Goal: Check status: Check status

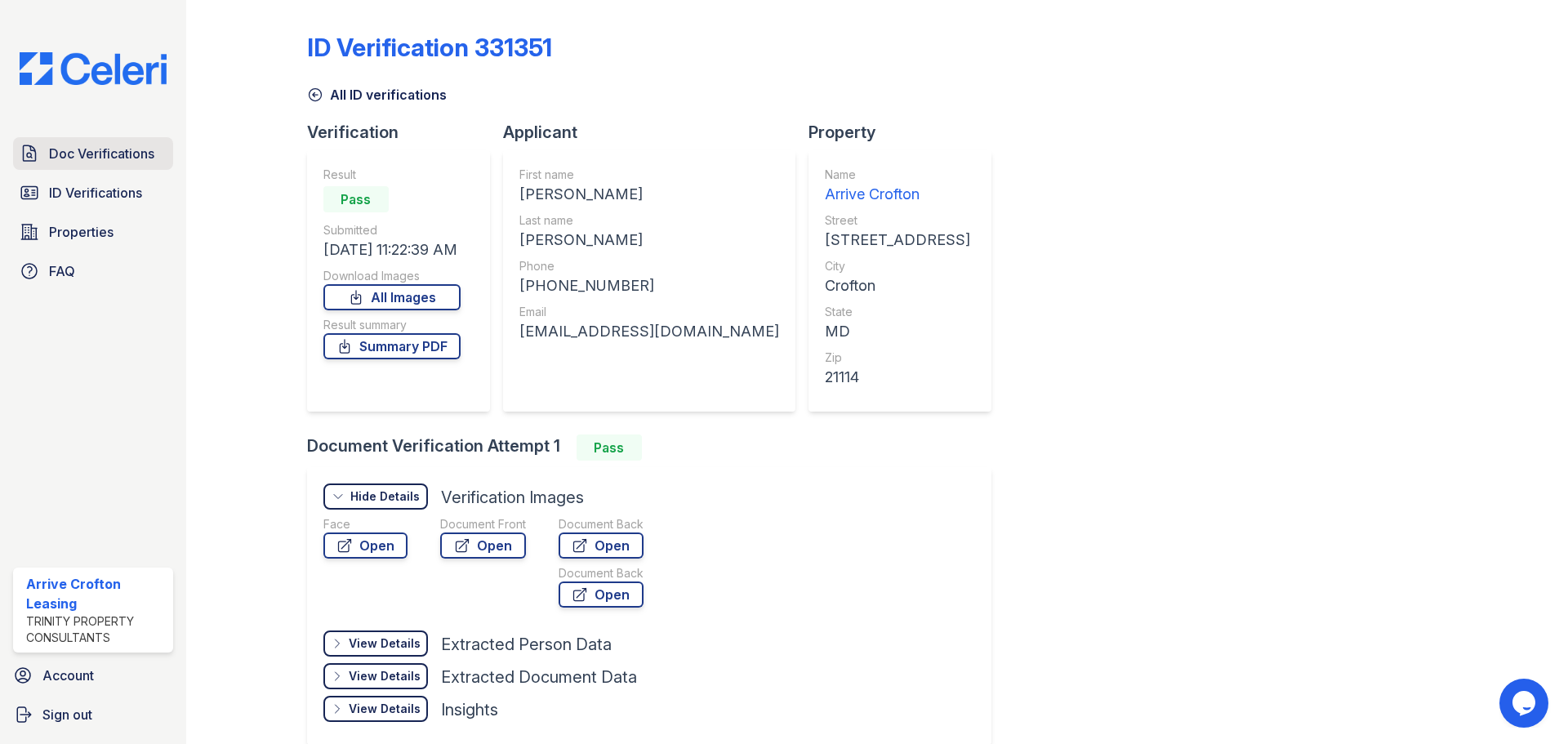
click at [90, 152] on span "Doc Verifications" at bounding box center [102, 153] width 105 height 20
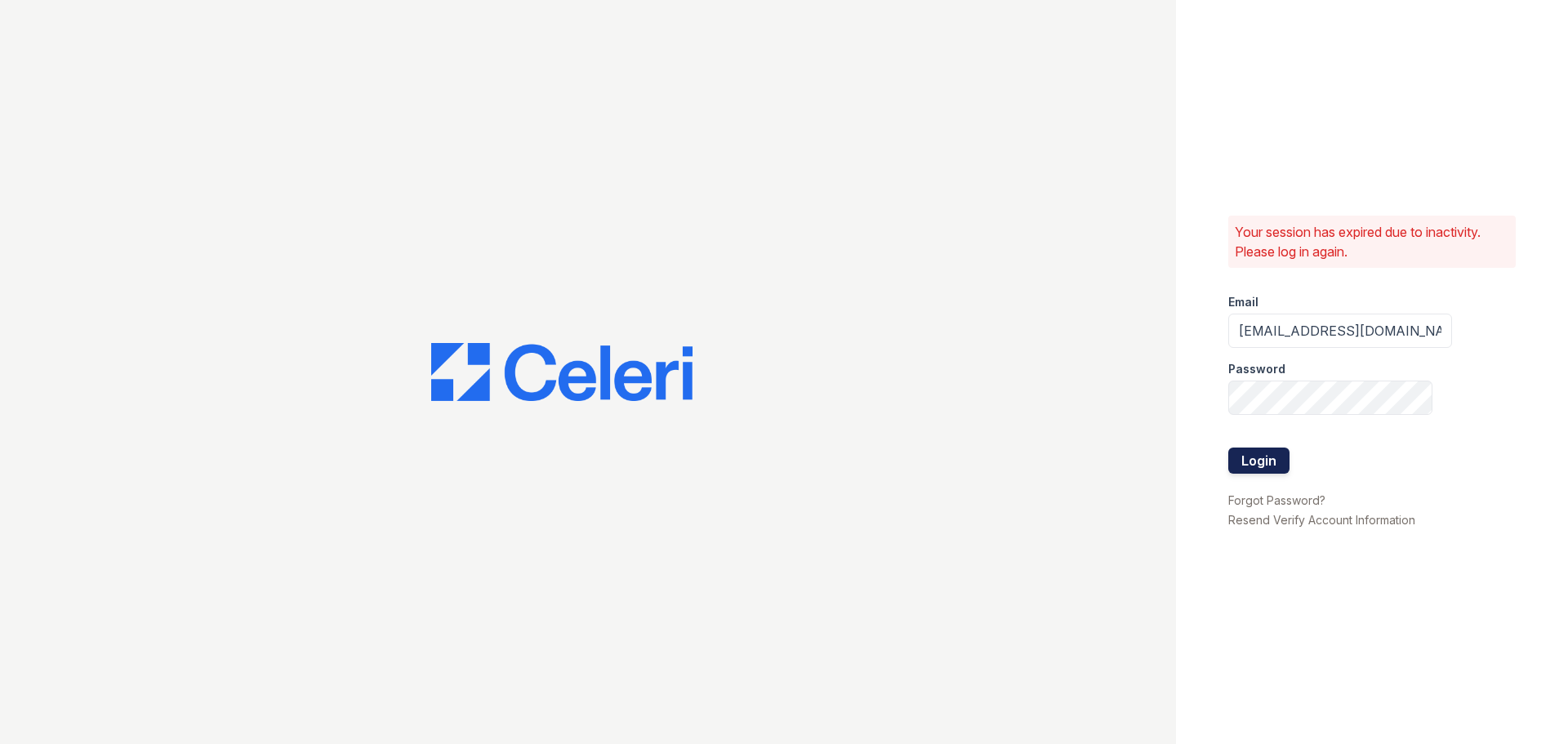
click at [1278, 457] on button "Login" at bounding box center [1259, 461] width 62 height 26
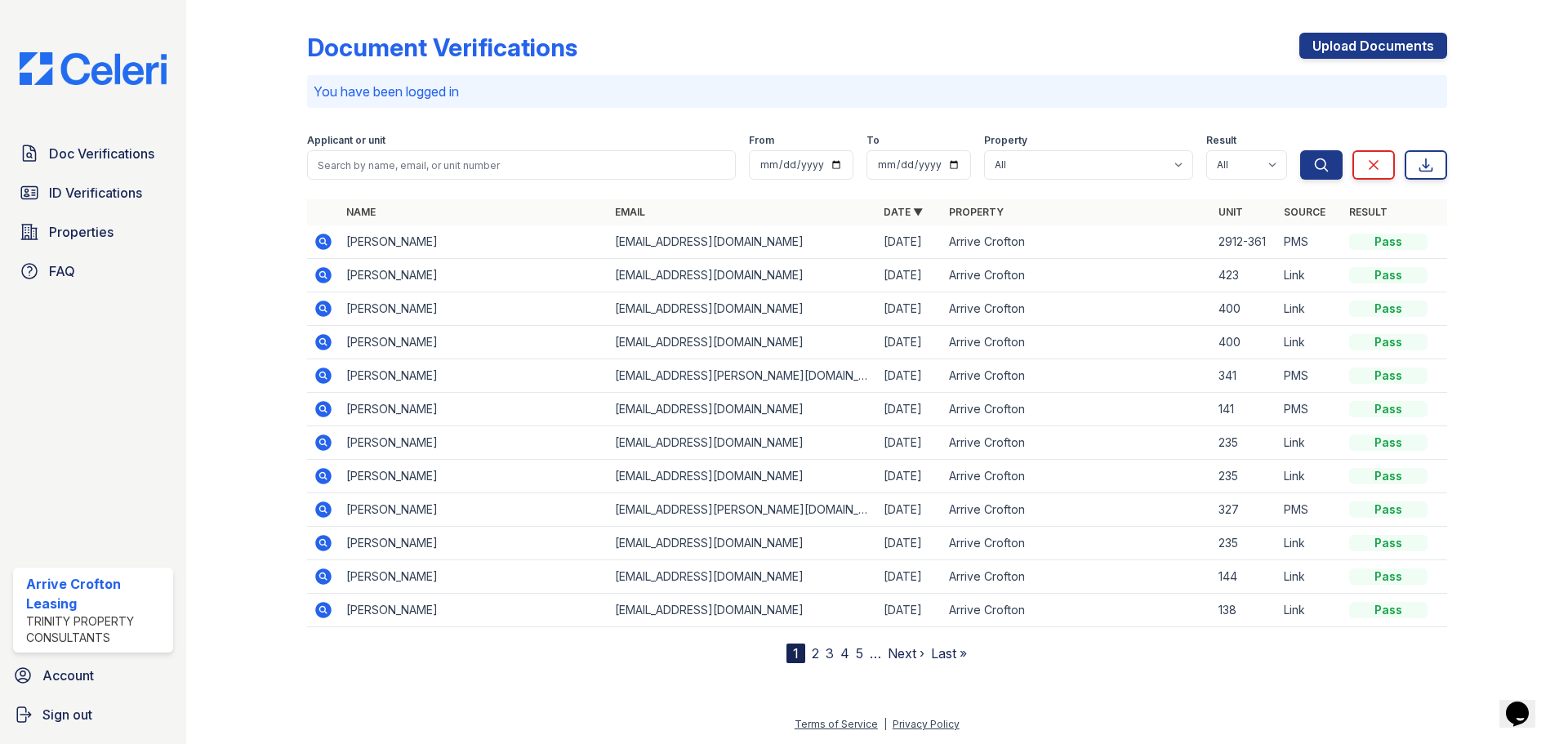
click at [324, 239] on icon at bounding box center [323, 242] width 20 height 20
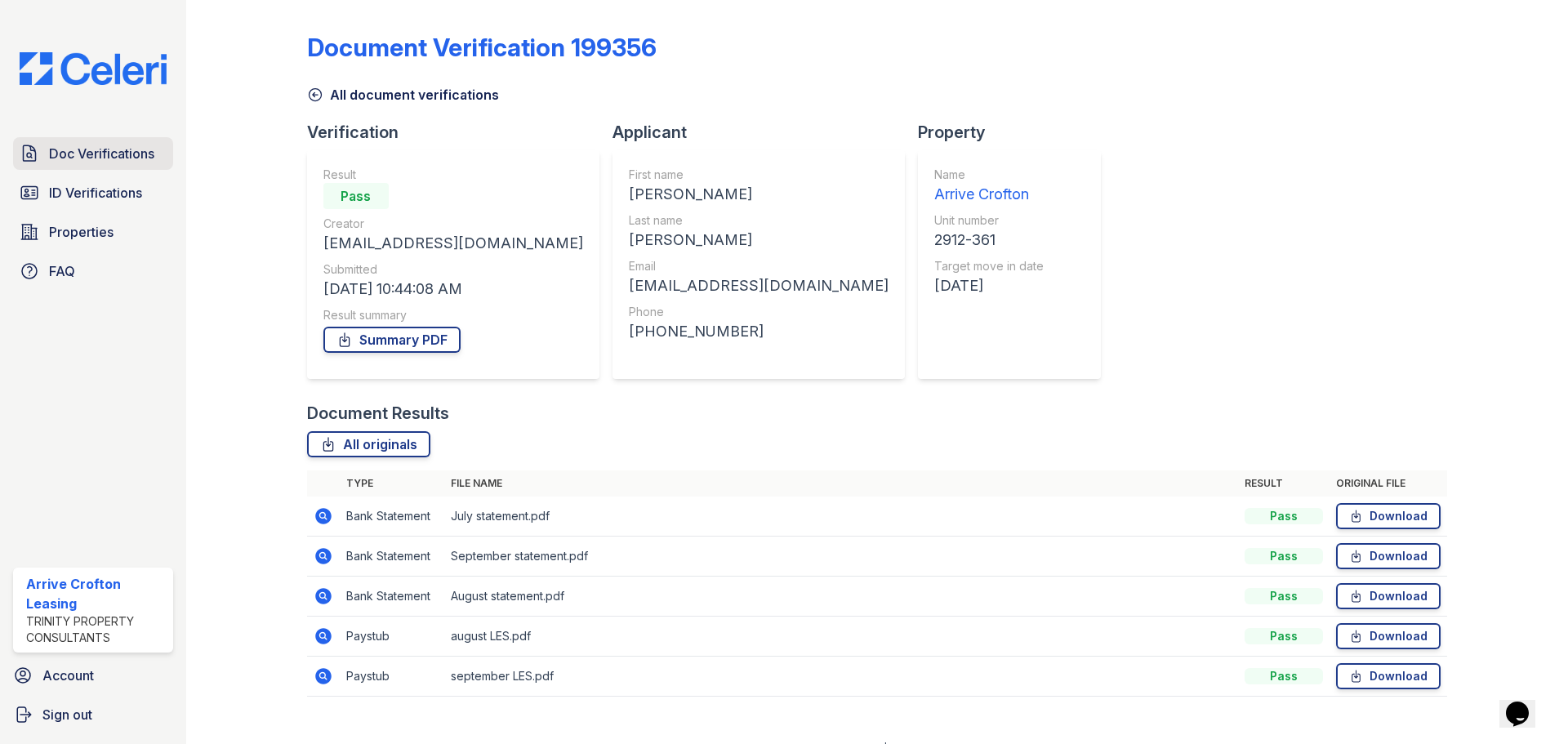
click at [121, 154] on span "Doc Verifications" at bounding box center [102, 153] width 105 height 20
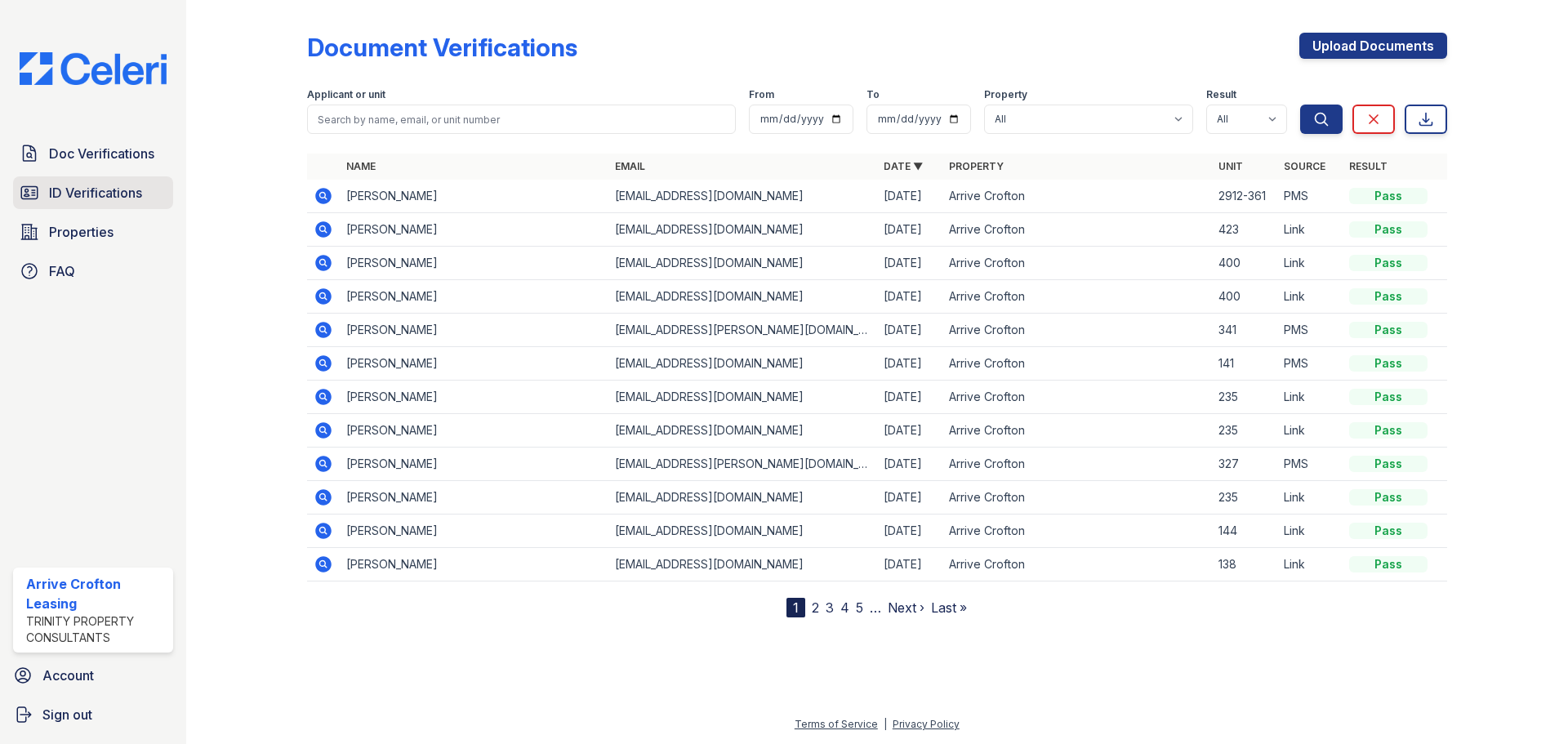
click at [116, 182] on link "ID Verifications" at bounding box center [93, 192] width 161 height 33
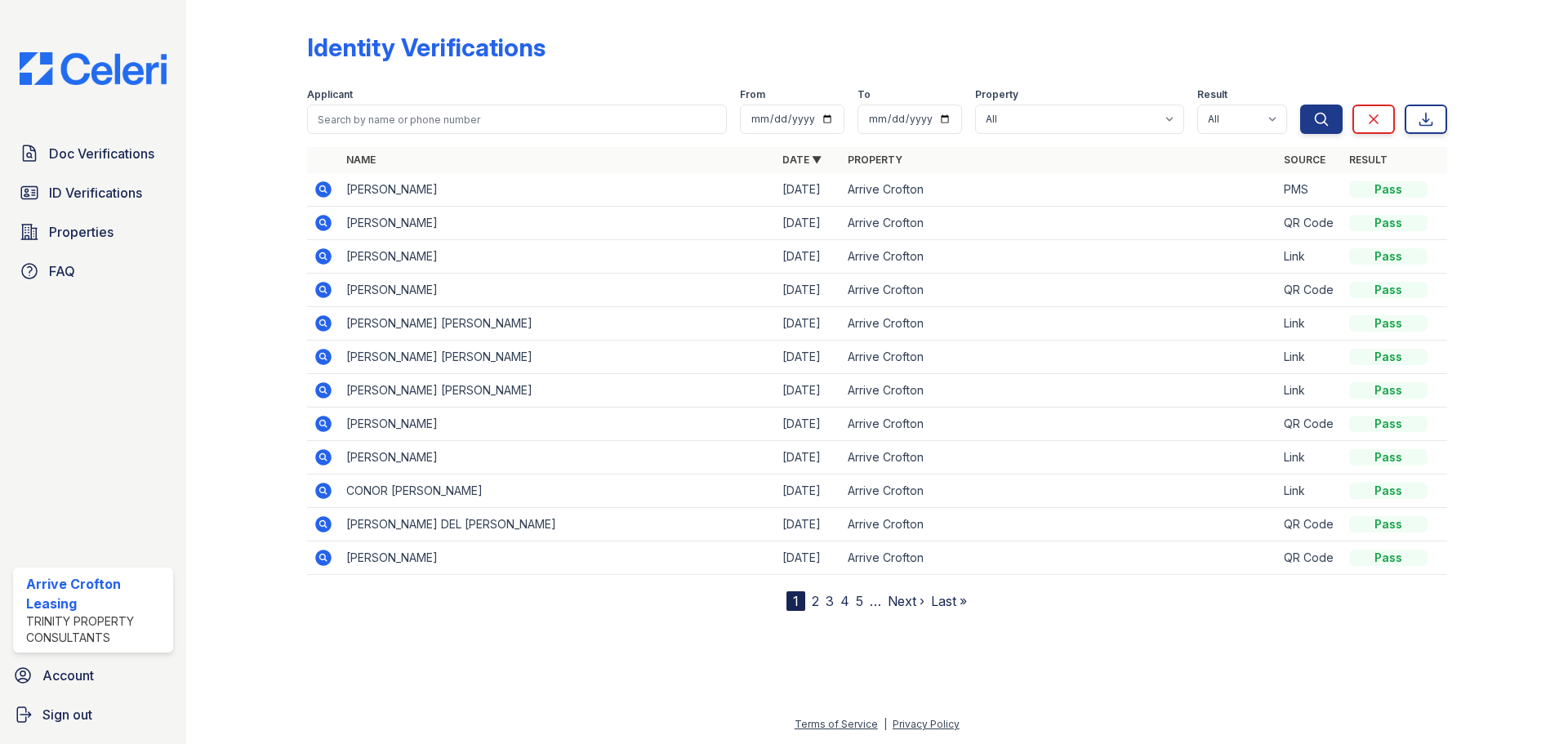
click at [320, 187] on icon at bounding box center [323, 190] width 20 height 20
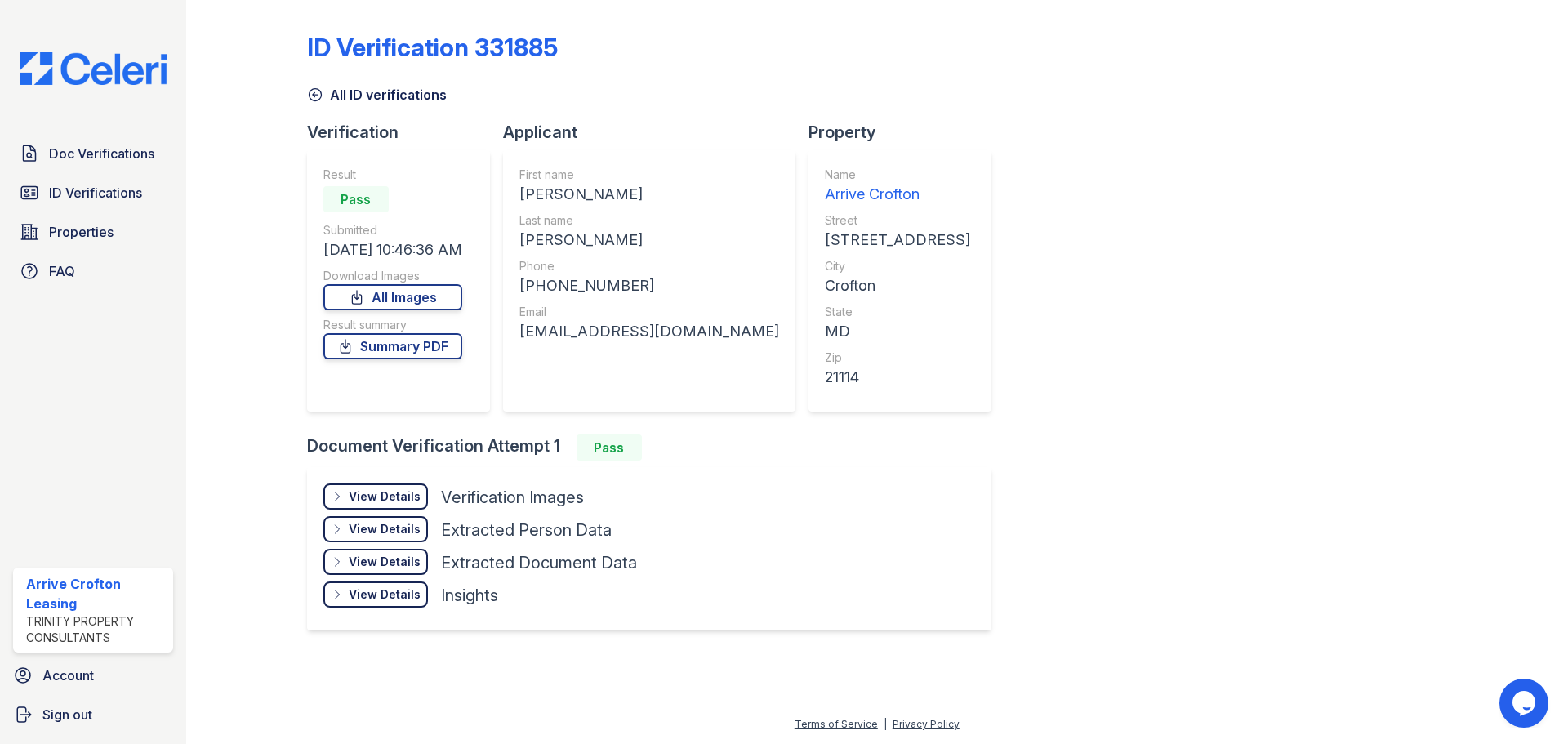
click at [370, 500] on div "View Details" at bounding box center [385, 497] width 72 height 17
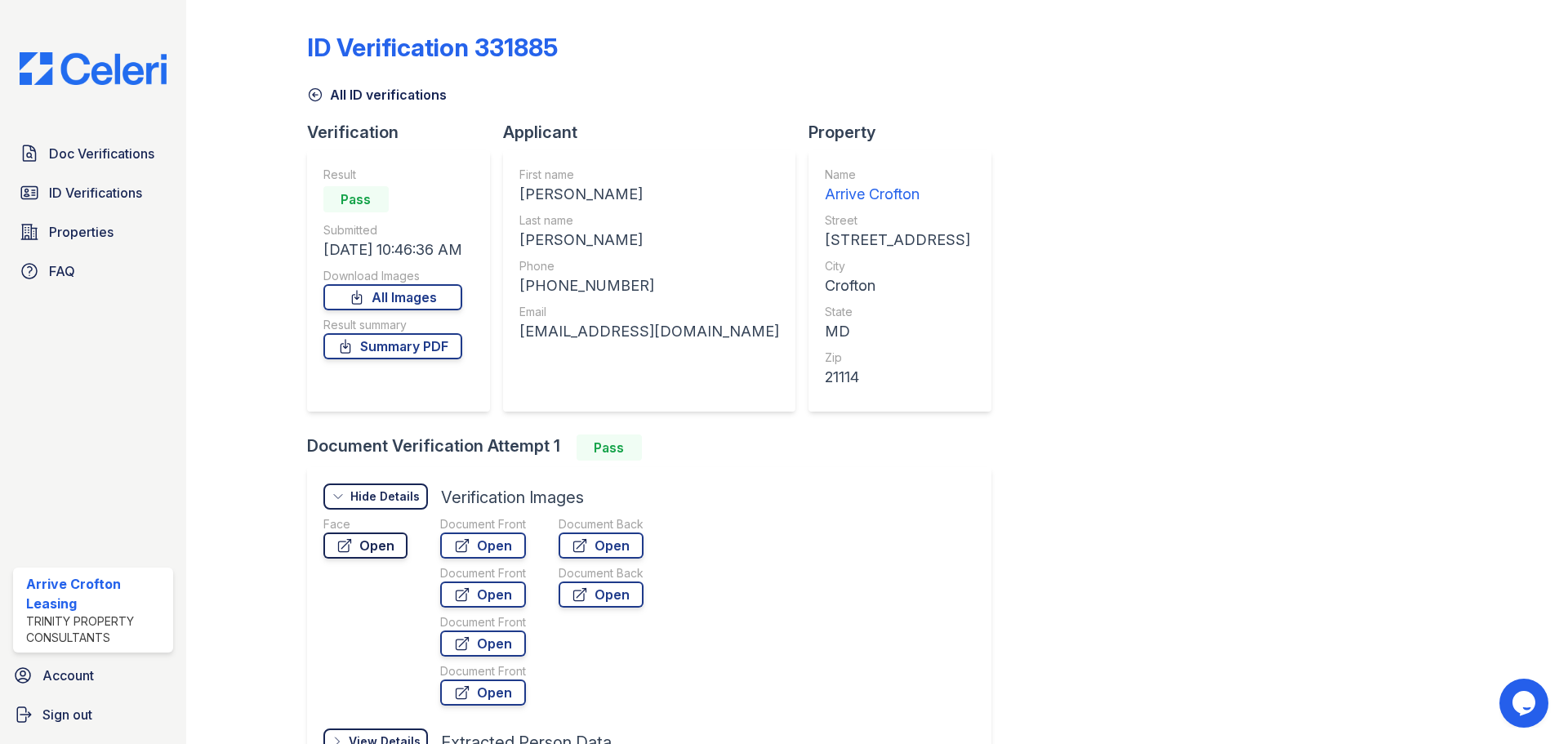
click at [374, 537] on link "Open" at bounding box center [366, 546] width 84 height 26
drag, startPoint x: 399, startPoint y: 340, endPoint x: 493, endPoint y: 320, distance: 96.1
click at [399, 340] on link "Summary PDF" at bounding box center [393, 346] width 139 height 26
click at [462, 540] on icon at bounding box center [463, 546] width 17 height 17
click at [615, 546] on link "Open" at bounding box center [601, 546] width 85 height 26
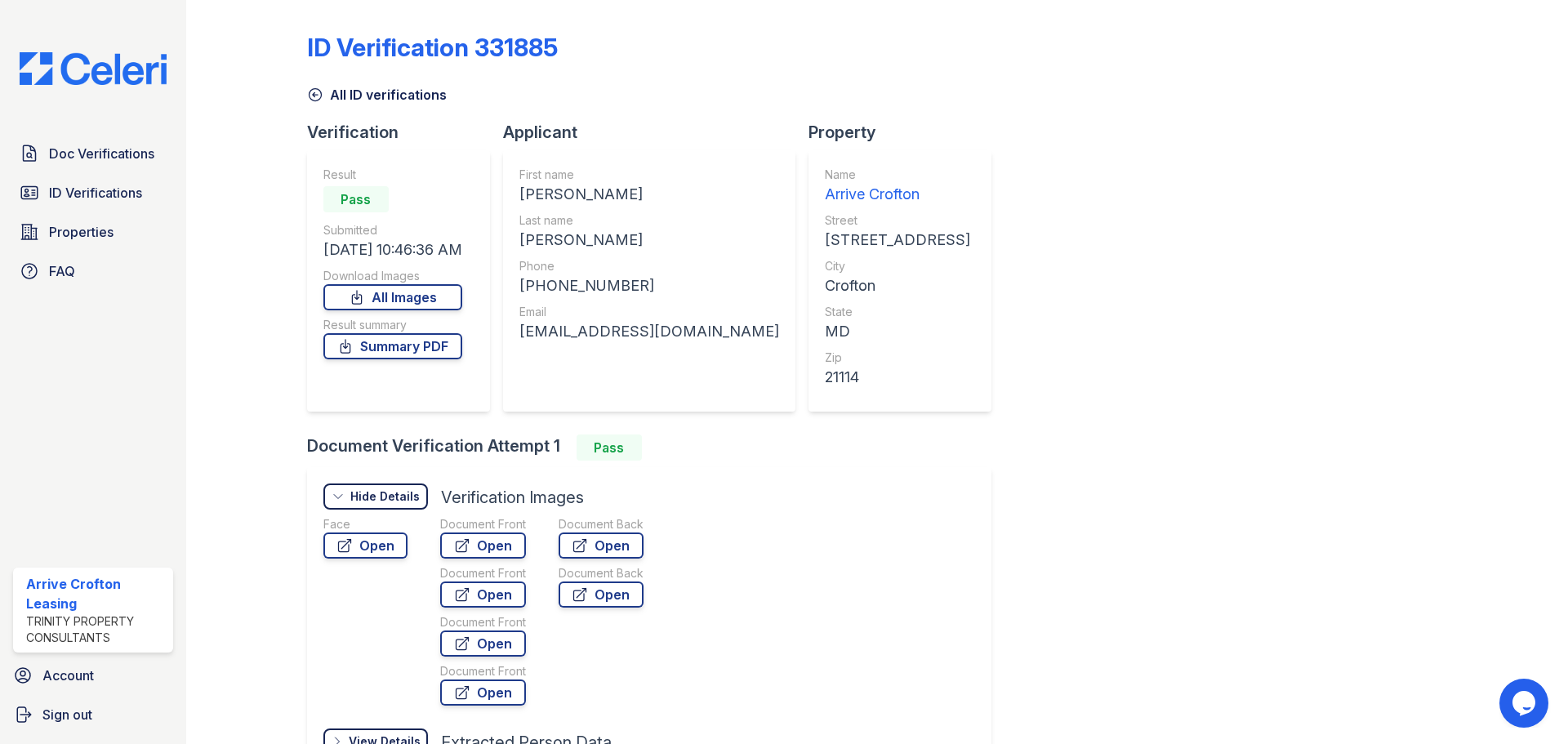
click at [477, 612] on div "Document Front Open Document Front Open Document Front Open Document Front Open" at bounding box center [483, 614] width 86 height 196
click at [485, 602] on link "Open" at bounding box center [483, 595] width 86 height 26
click at [598, 599] on link "Open" at bounding box center [601, 595] width 85 height 26
click at [510, 580] on div "Document Front" at bounding box center [483, 574] width 86 height 17
click at [511, 585] on link "Open" at bounding box center [483, 595] width 86 height 26
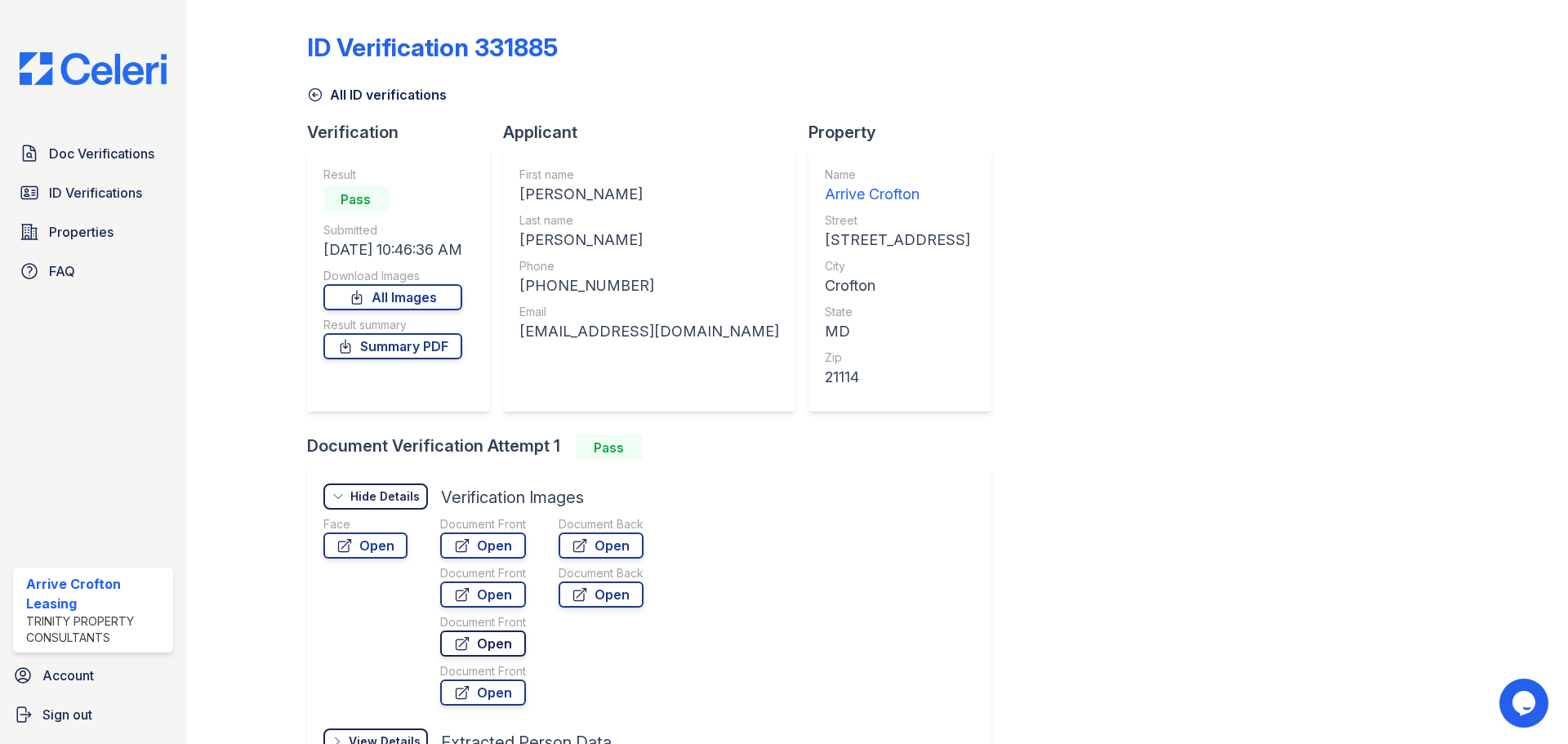
click at [483, 638] on link "Open" at bounding box center [483, 644] width 86 height 26
click at [481, 695] on link "Open" at bounding box center [483, 693] width 86 height 26
click at [492, 651] on link "Open" at bounding box center [483, 644] width 86 height 26
click at [599, 600] on link "Open" at bounding box center [601, 595] width 85 height 26
click at [425, 355] on link "Summary PDF" at bounding box center [393, 346] width 139 height 26
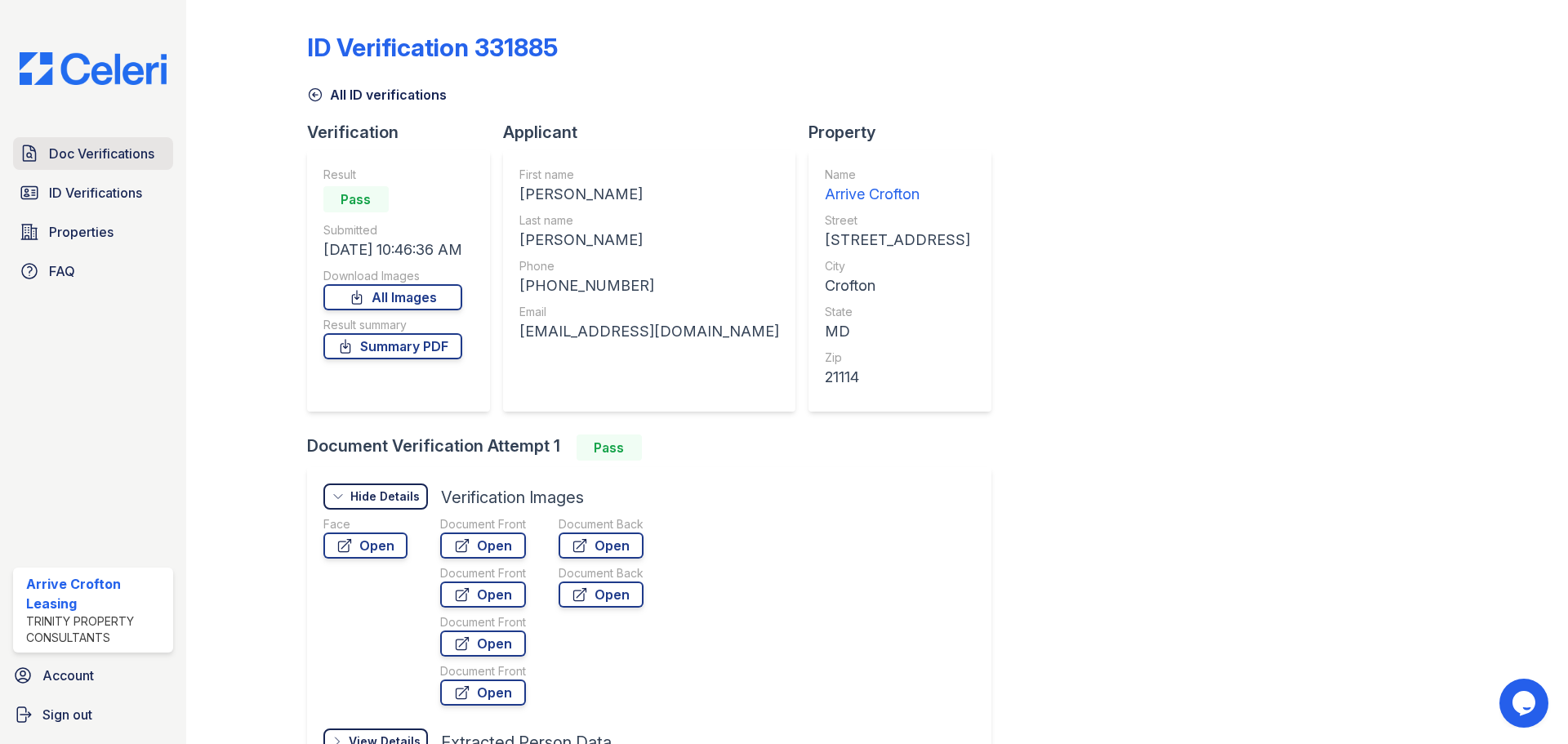
click at [115, 164] on link "Doc Verifications" at bounding box center [93, 153] width 161 height 33
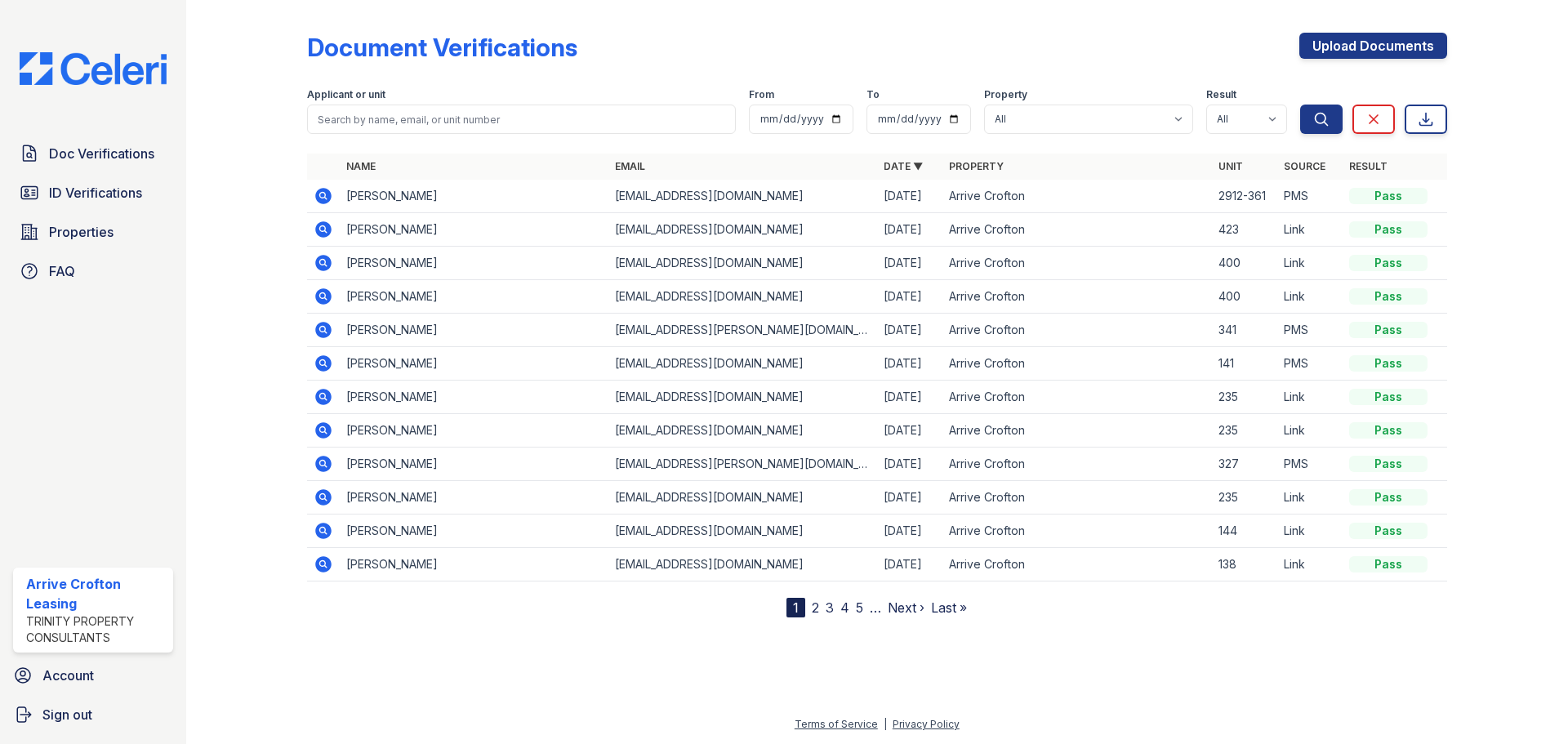
click at [329, 196] on icon at bounding box center [324, 196] width 17 height 17
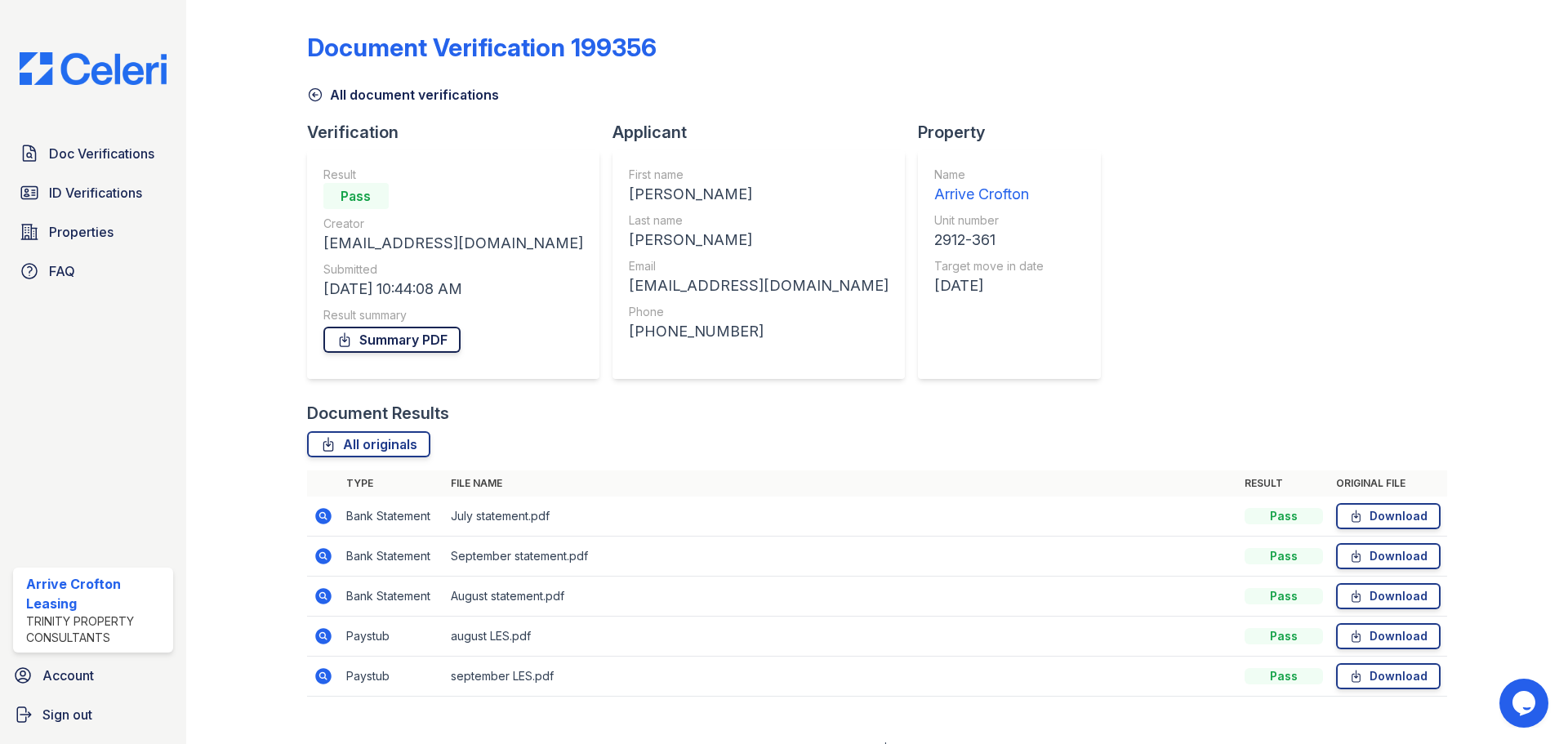
click at [408, 338] on link "Summary PDF" at bounding box center [392, 340] width 137 height 26
click at [312, 86] on link "All document verifications" at bounding box center [403, 94] width 192 height 20
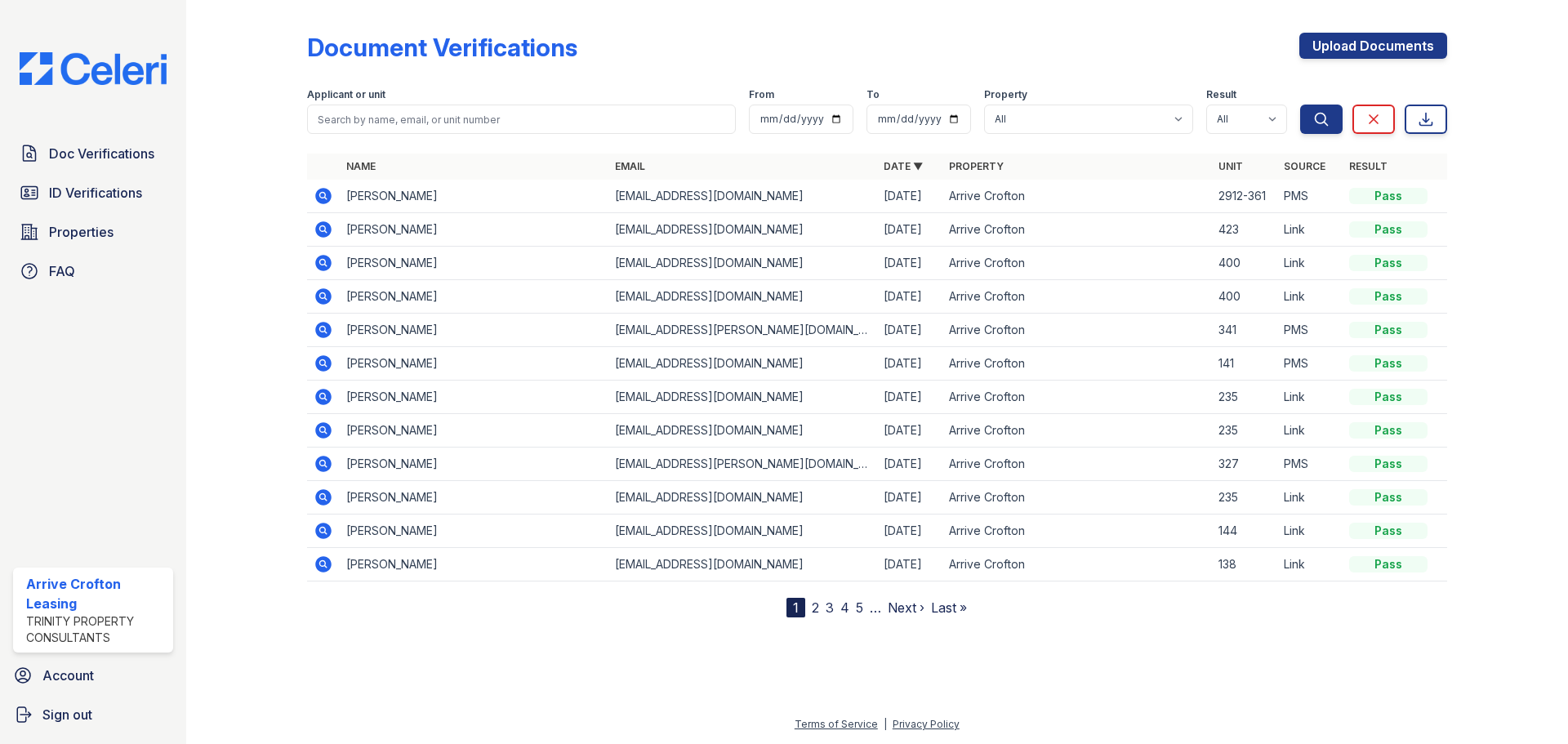
click at [115, 189] on span "ID Verifications" at bounding box center [96, 192] width 93 height 20
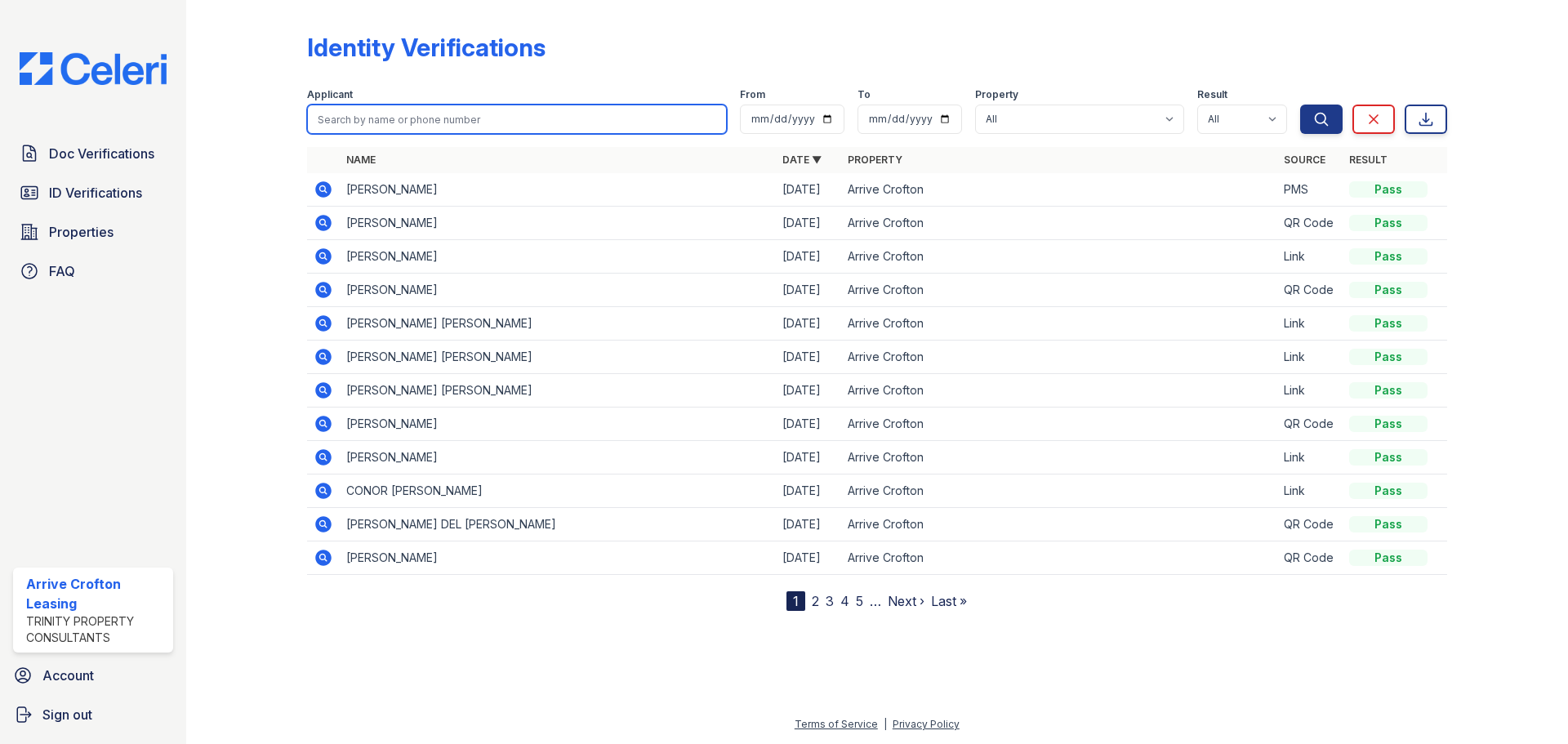
click at [325, 121] on input "search" at bounding box center [517, 119] width 420 height 30
type input "maria"
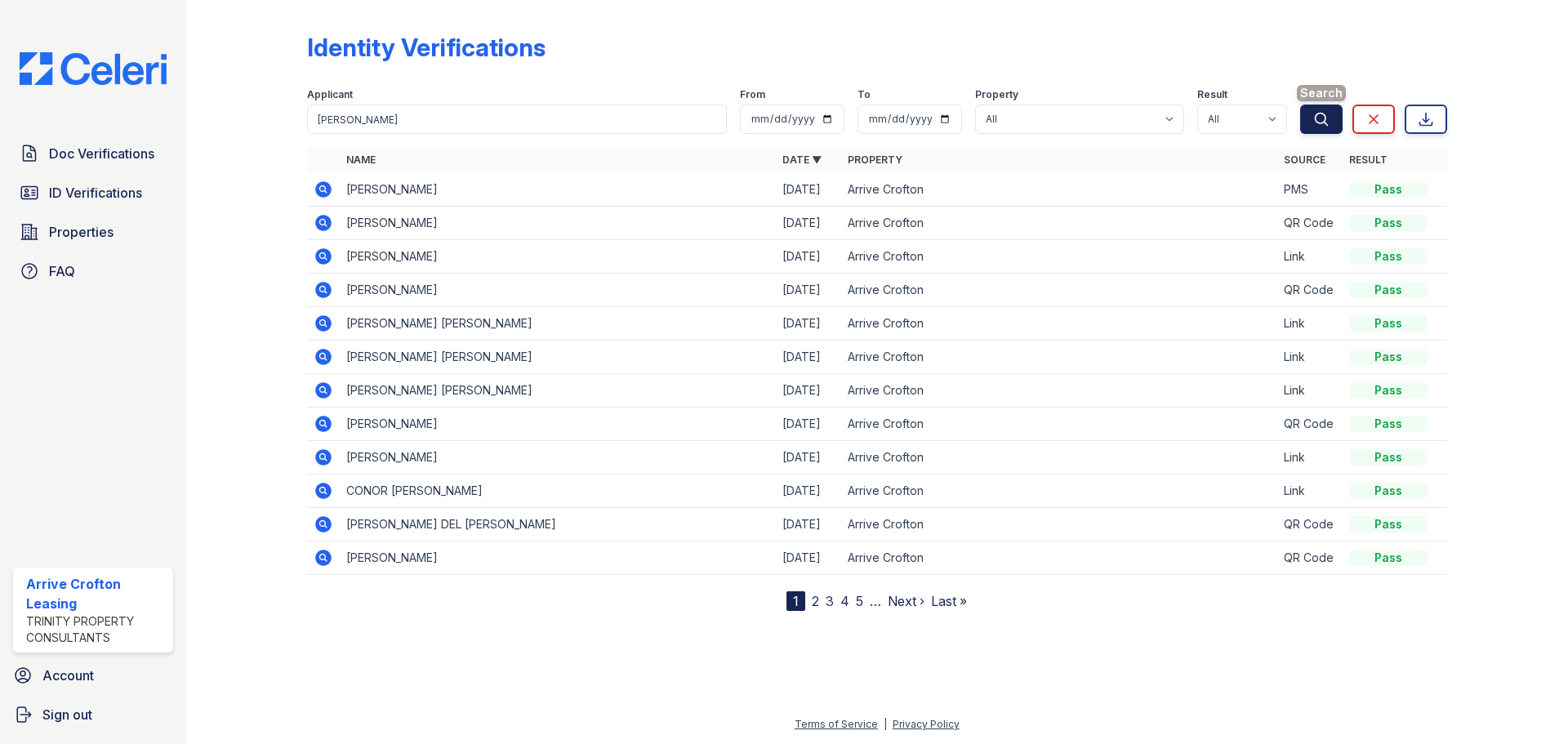
click at [1309, 114] on button "Search" at bounding box center [1322, 119] width 43 height 30
